Goal: Task Accomplishment & Management: Use online tool/utility

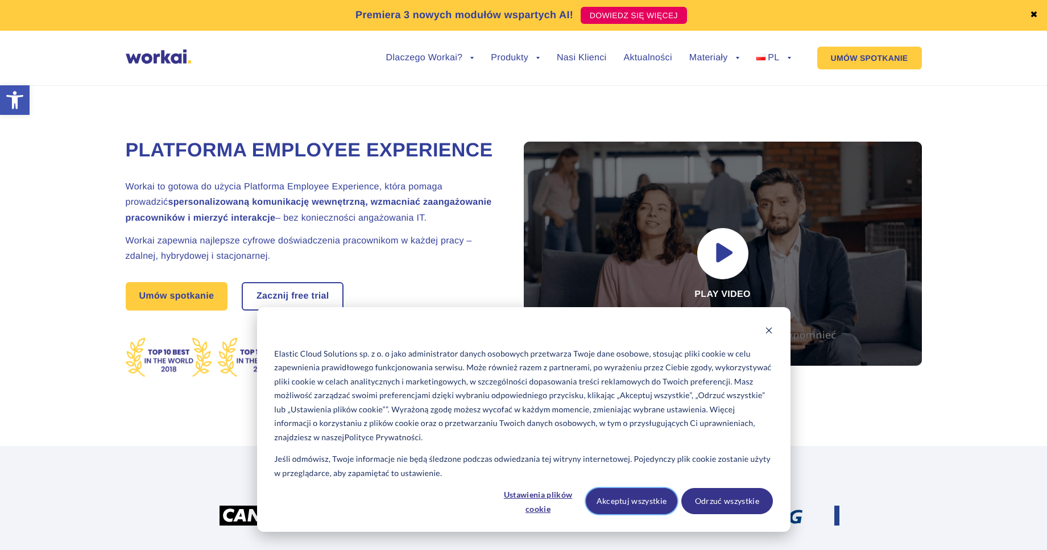
click at [645, 503] on button "Akceptuj wszystkie" at bounding box center [632, 501] width 92 height 26
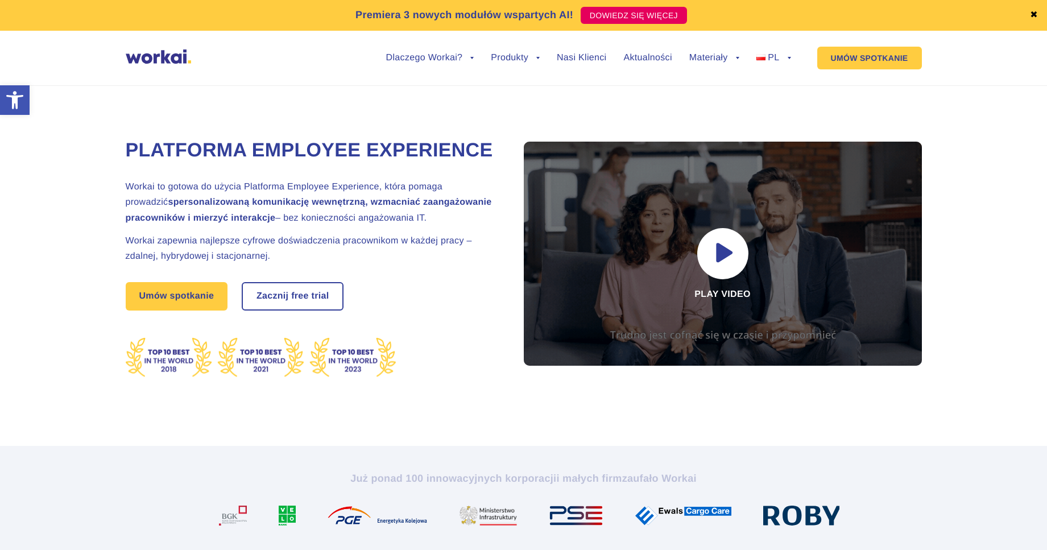
click at [1034, 14] on link "✖" at bounding box center [1034, 15] width 8 height 9
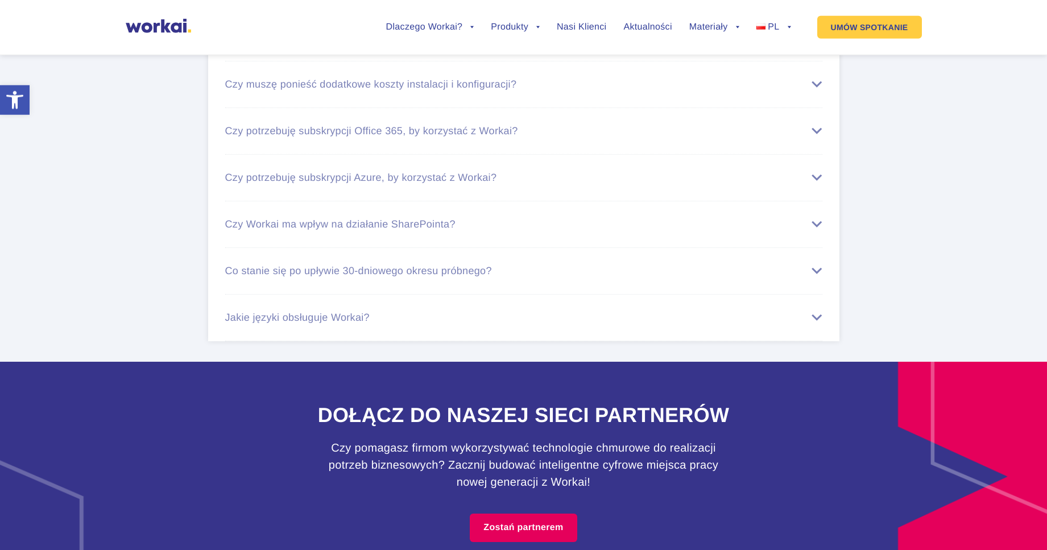
scroll to position [6775, 0]
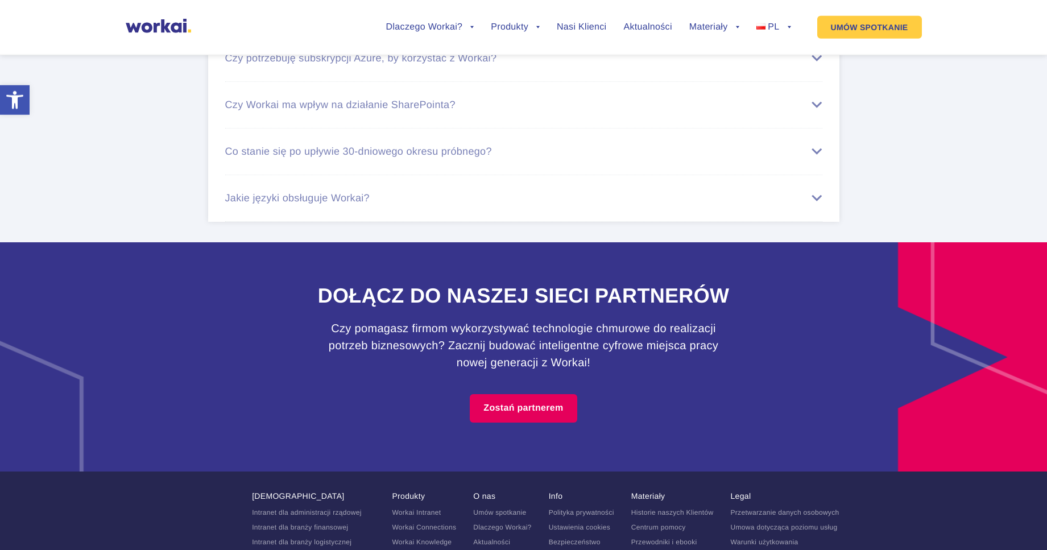
click at [813, 204] on div "Jakie języki obsługuje Workai?" at bounding box center [523, 198] width 597 height 12
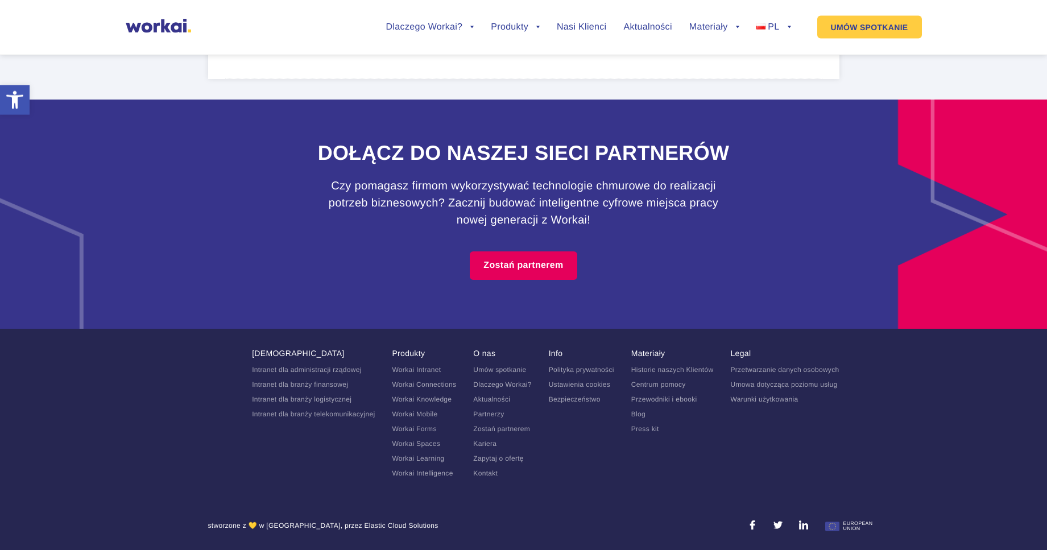
scroll to position [7007, 0]
click at [488, 447] on link "Kariera" at bounding box center [484, 443] width 23 height 8
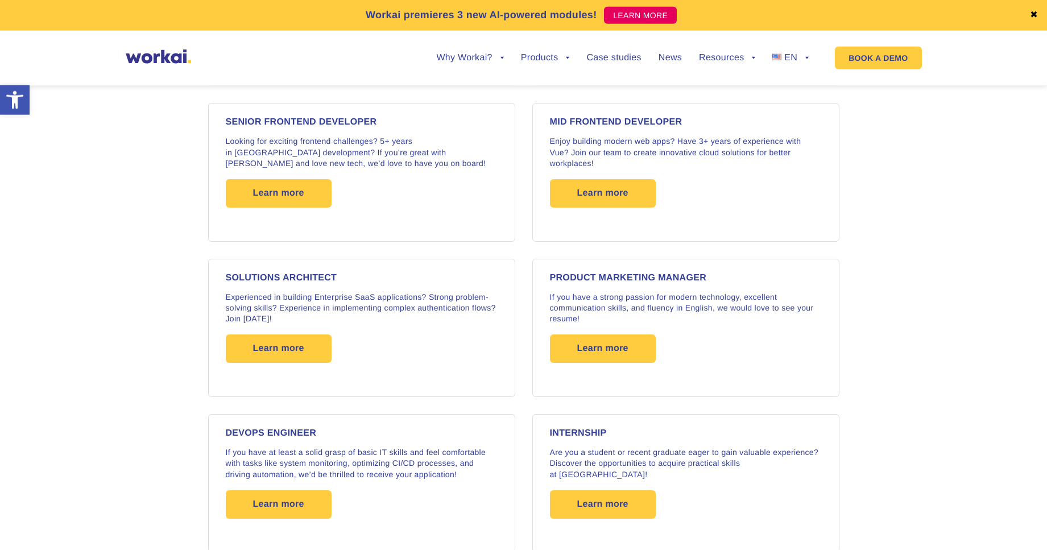
scroll to position [1554, 0]
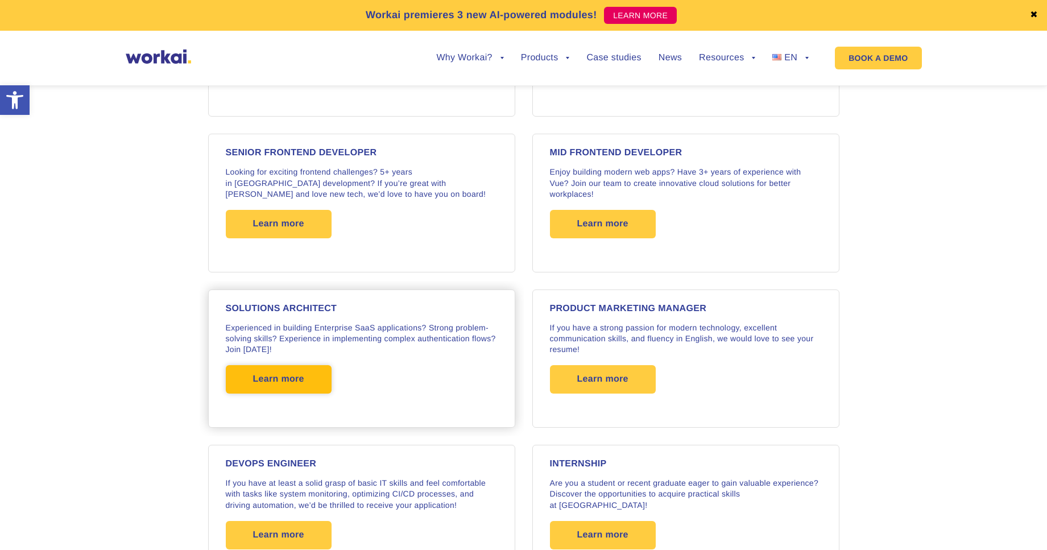
click at [306, 373] on span "Learn more" at bounding box center [279, 379] width 106 height 28
